Goal: Check status: Check status

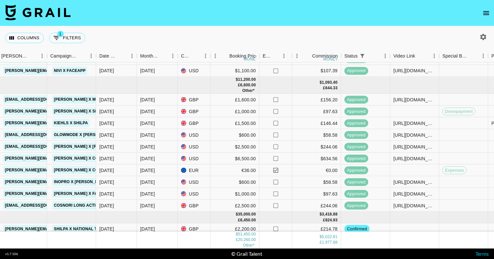
scroll to position [0, 268]
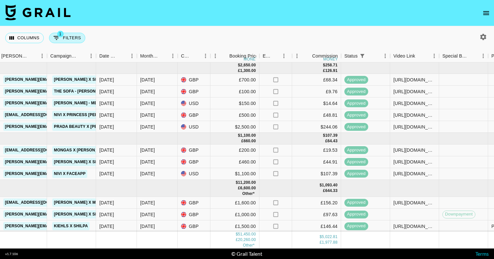
click at [70, 39] on button "1 Filters" at bounding box center [67, 38] width 36 height 10
select select "status"
select select "isNotAnyOf"
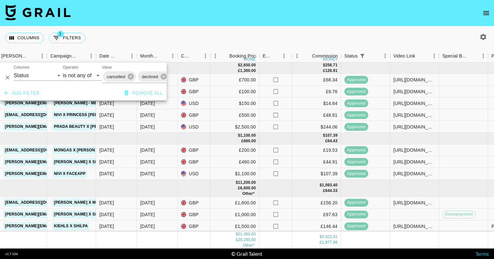
click at [138, 79] on div "cancelled declined" at bounding box center [151, 76] width 98 height 13
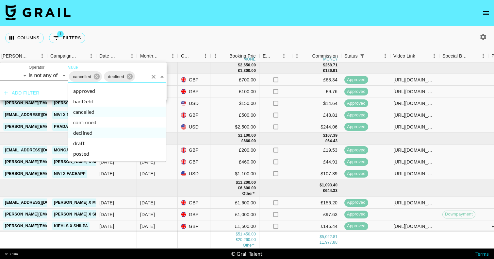
click at [111, 122] on li "confirmed" at bounding box center [117, 122] width 98 height 10
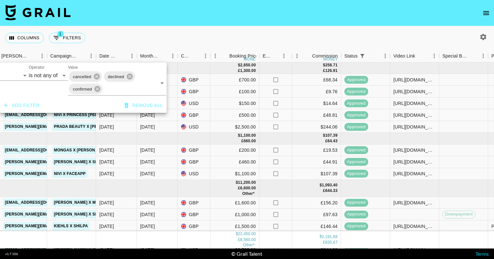
click at [167, 39] on div "Columns 1 Filters + Booking" at bounding box center [247, 38] width 494 height 24
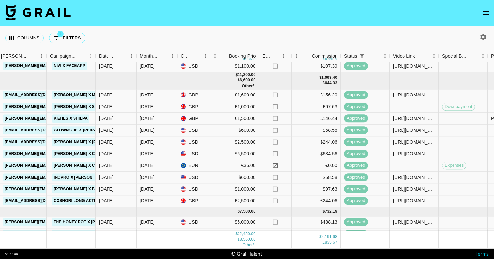
scroll to position [116, 269]
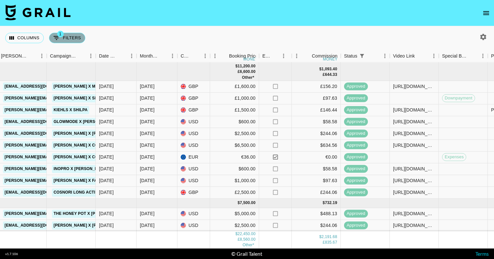
click at [55, 35] on icon "Show filters" at bounding box center [57, 38] width 8 height 8
select select "status"
select select "isNotAnyOf"
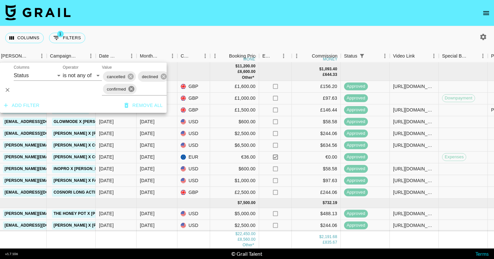
click at [133, 91] on icon at bounding box center [131, 89] width 6 height 6
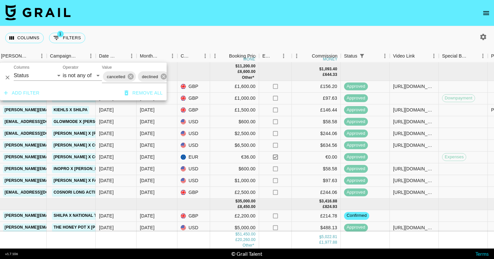
scroll to position [93, 269]
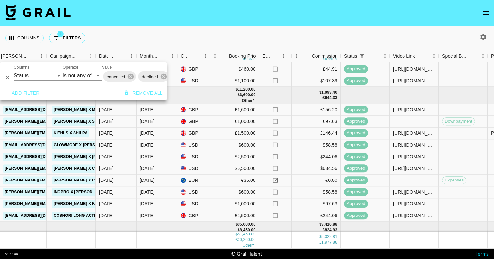
click at [169, 38] on div "Columns 1 Filters + Booking" at bounding box center [247, 38] width 494 height 24
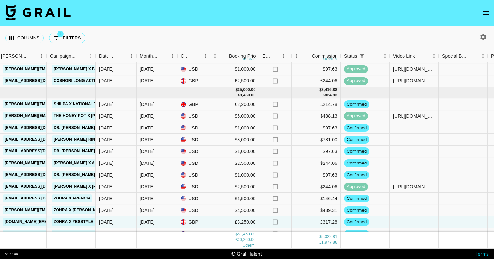
scroll to position [232, 269]
